Goal: Information Seeking & Learning: Learn about a topic

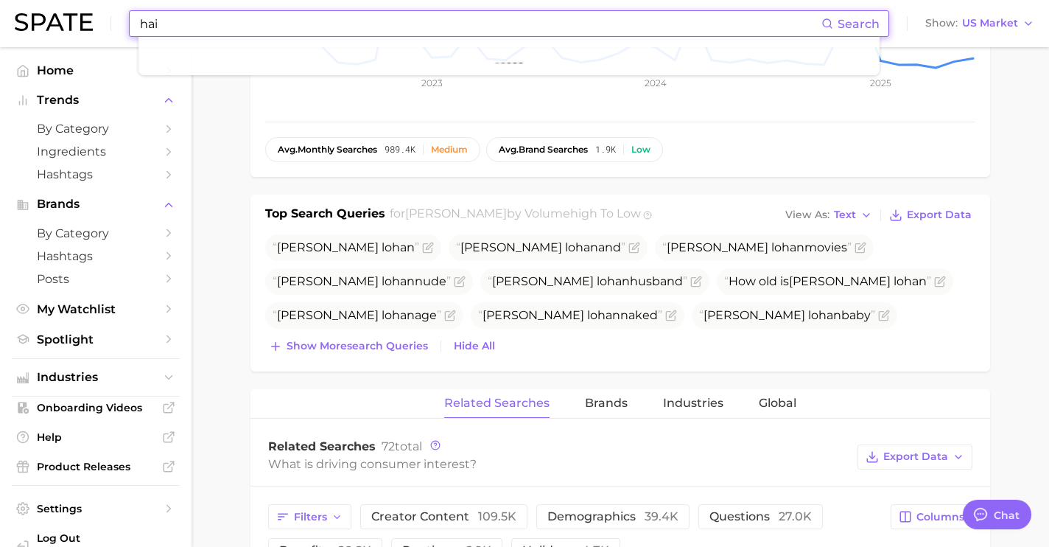
scroll to position [5536, 0]
type input "hair oil"
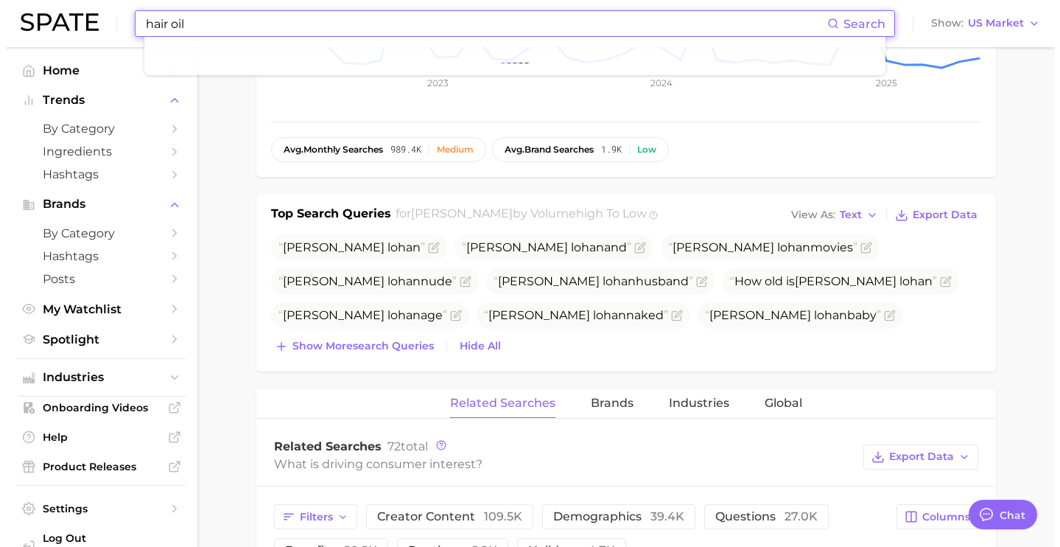
scroll to position [0, 0]
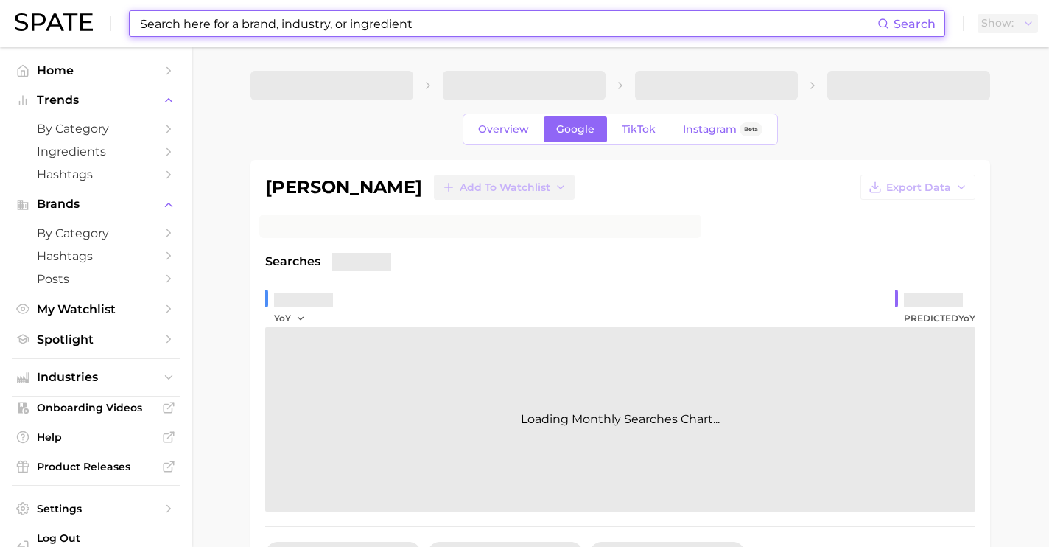
click at [451, 28] on input at bounding box center [507, 23] width 739 height 25
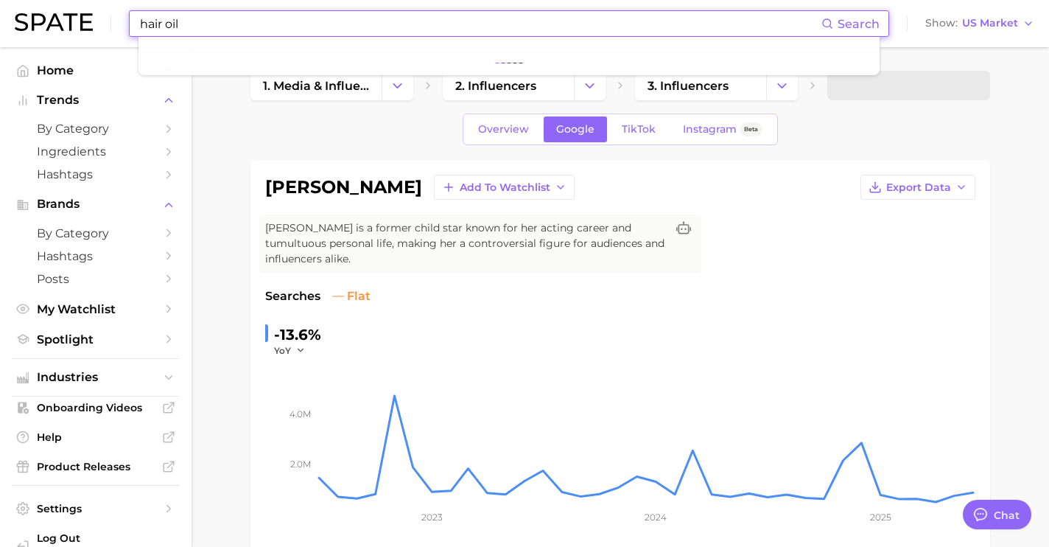
scroll to position [5536, 0]
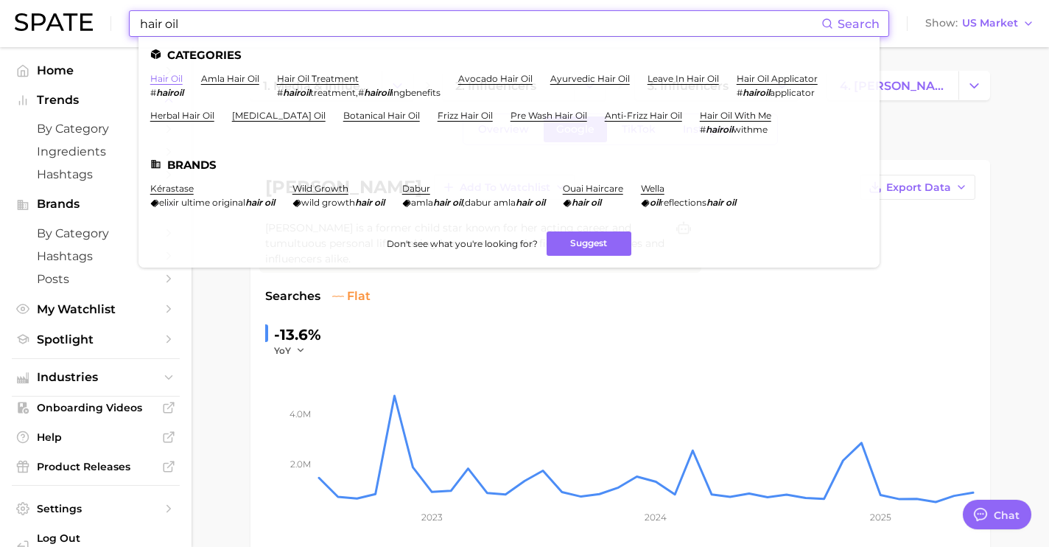
type input "hair oil"
click at [154, 81] on link "hair oil" at bounding box center [166, 78] width 32 height 11
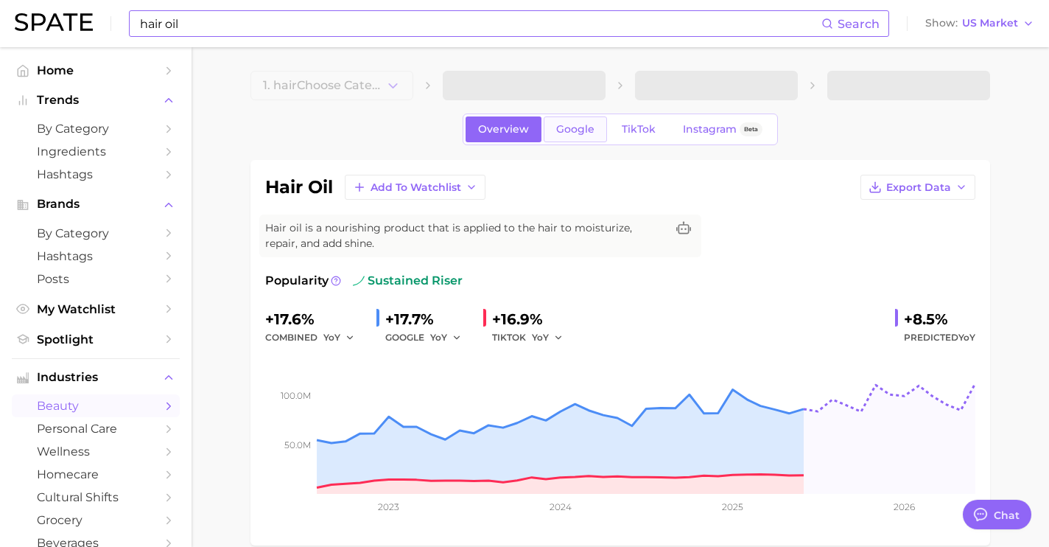
click at [590, 138] on link "Google" at bounding box center [575, 129] width 63 height 26
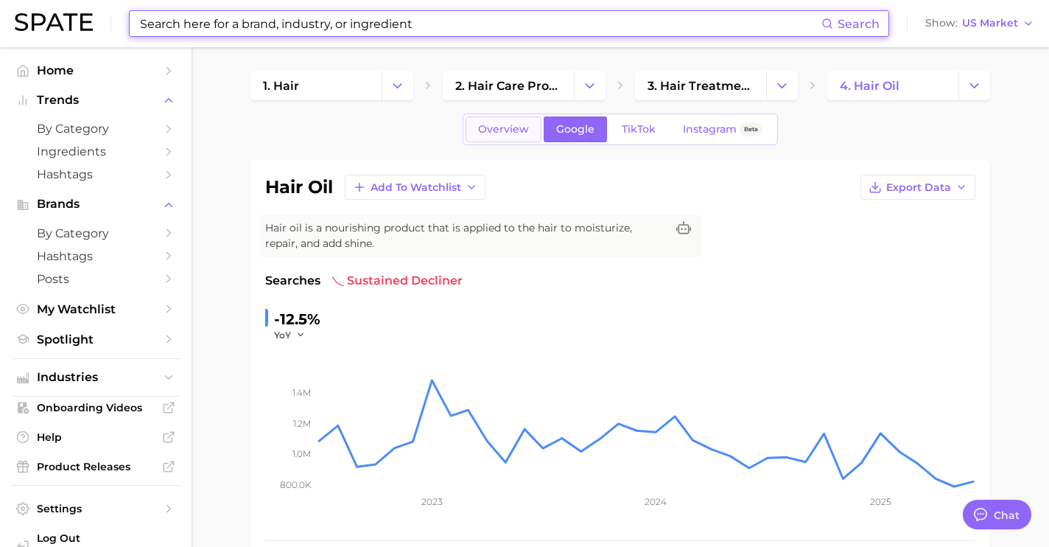
click at [509, 141] on link "Overview" at bounding box center [503, 129] width 76 height 26
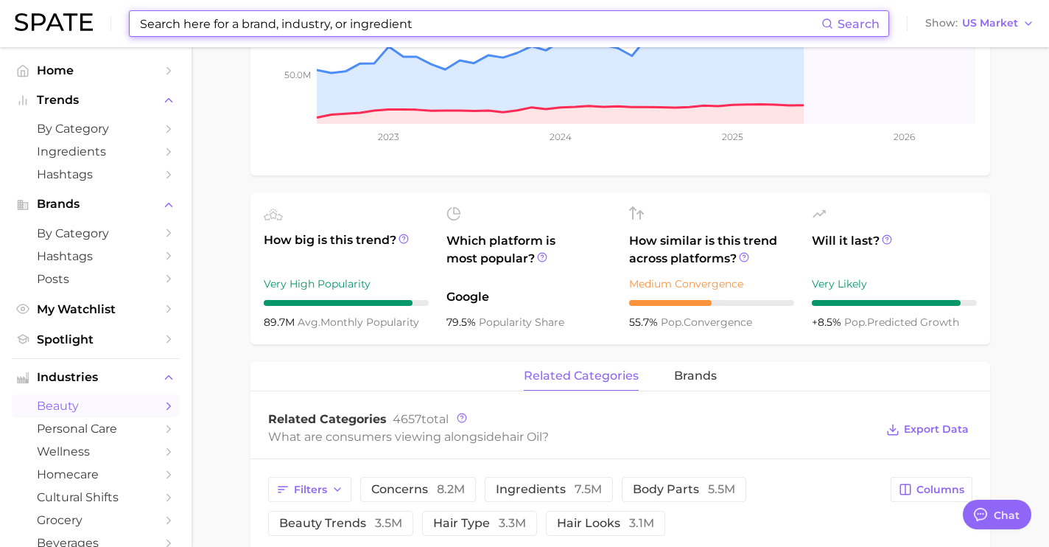
scroll to position [369, 0]
click at [674, 381] on span "brands" at bounding box center [695, 376] width 43 height 13
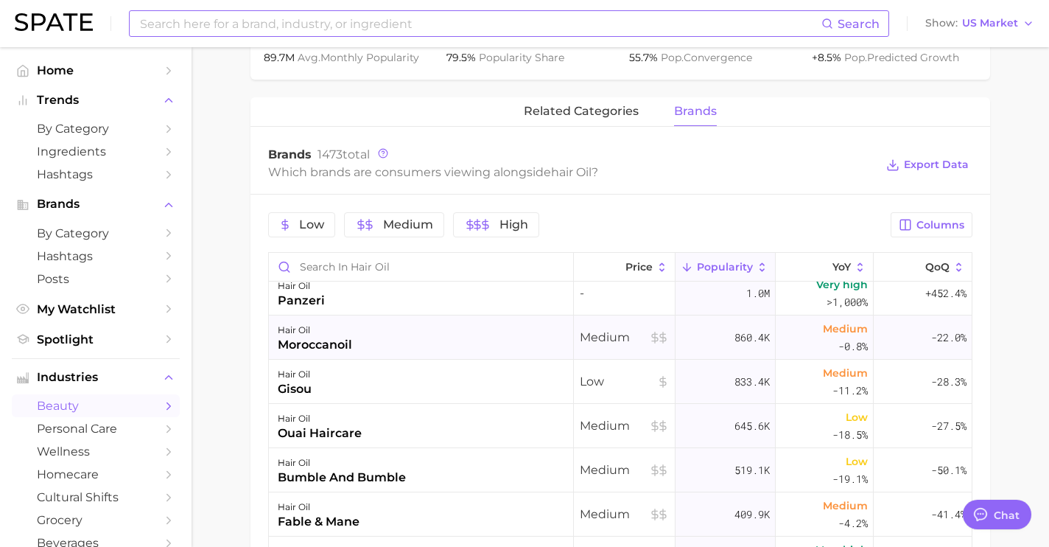
scroll to position [326, 0]
